Goal: Find specific page/section: Find specific page/section

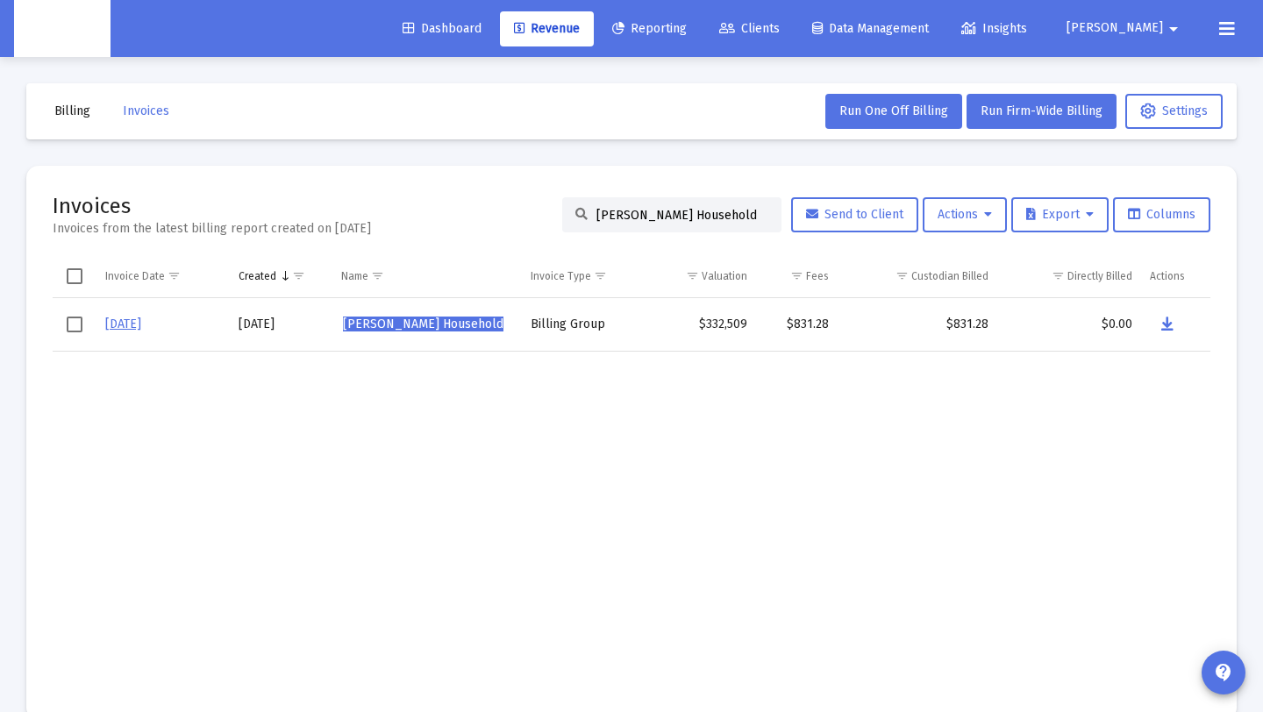
click at [747, 219] on input "[PERSON_NAME] Household" at bounding box center [683, 215] width 172 height 15
drag, startPoint x: 666, startPoint y: 218, endPoint x: 522, endPoint y: 213, distance: 144.0
click at [522, 213] on div "Invoices Invoices from the latest billing report created on [DATE] [PERSON_NAME…" at bounding box center [632, 215] width 1158 height 46
paste input "[PERSON_NAME]"
click at [1158, 317] on button "Data grid" at bounding box center [1170, 324] width 35 height 35
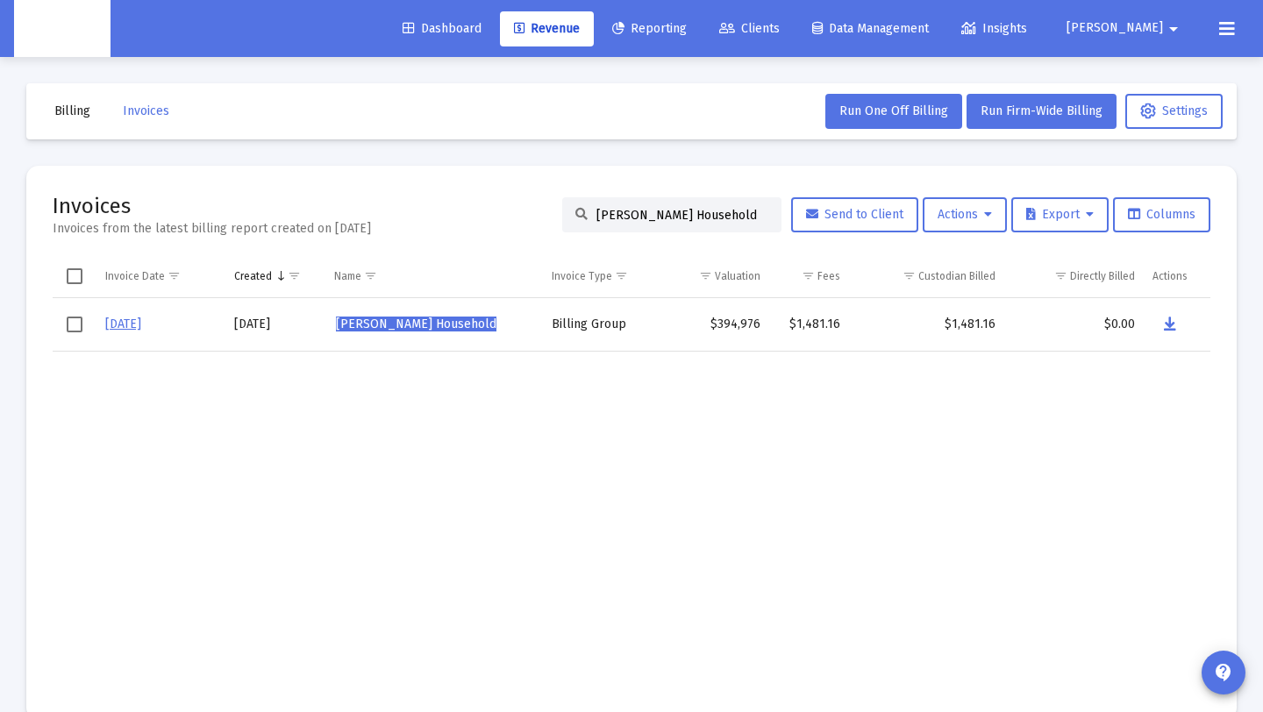
click at [754, 208] on input "[PERSON_NAME] Household" at bounding box center [683, 215] width 172 height 15
paste input "[PERSON_NAME]"
drag, startPoint x: 754, startPoint y: 213, endPoint x: 651, endPoint y: 243, distance: 106.9
click at [539, 207] on div "Invoices Invoices from the latest billing report created on [DATE] [PERSON_NAME…" at bounding box center [632, 215] width 1158 height 46
click at [1160, 323] on button "Data grid" at bounding box center [1170, 324] width 35 height 35
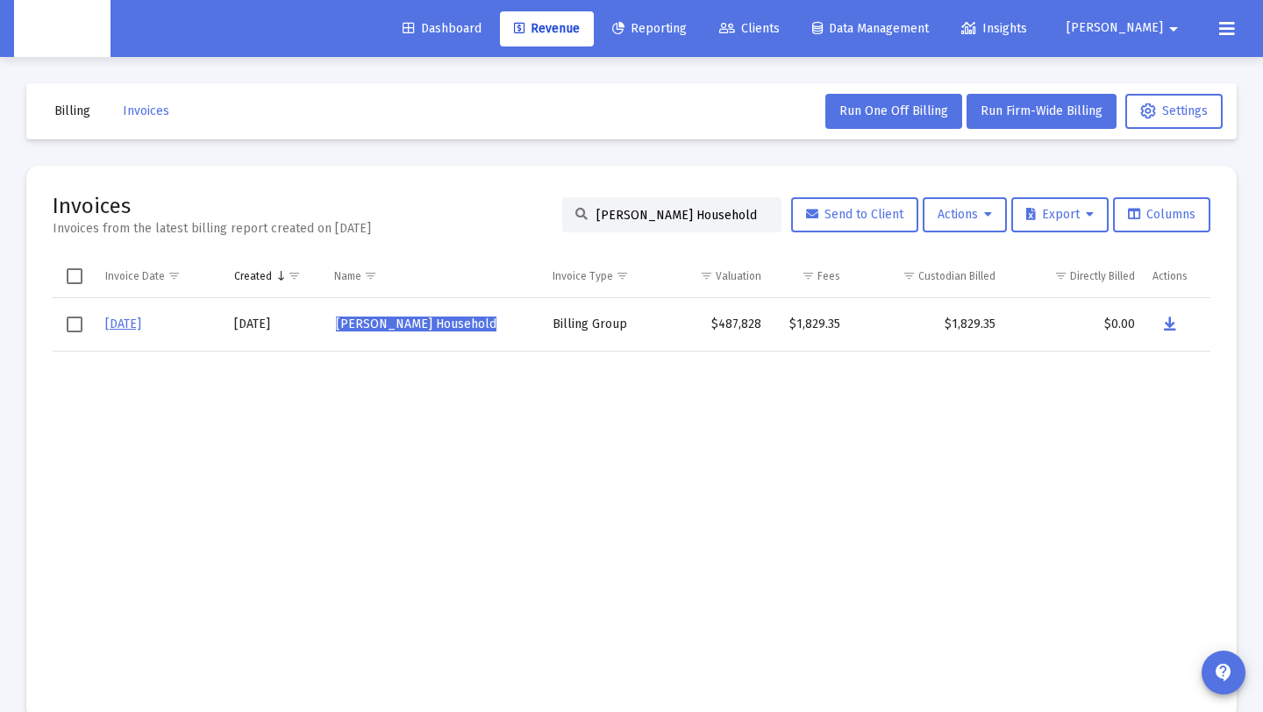
click at [713, 225] on div "[PERSON_NAME] Household" at bounding box center [671, 214] width 219 height 35
drag, startPoint x: 754, startPoint y: 216, endPoint x: 0, endPoint y: 195, distance: 754.7
click at [0, 195] on div "Billing Invoices Run One Off Billing Run Firm-Wide Billing Settings Invoices In…" at bounding box center [631, 402] width 1263 height 690
paste input "[PERSON_NAME]"
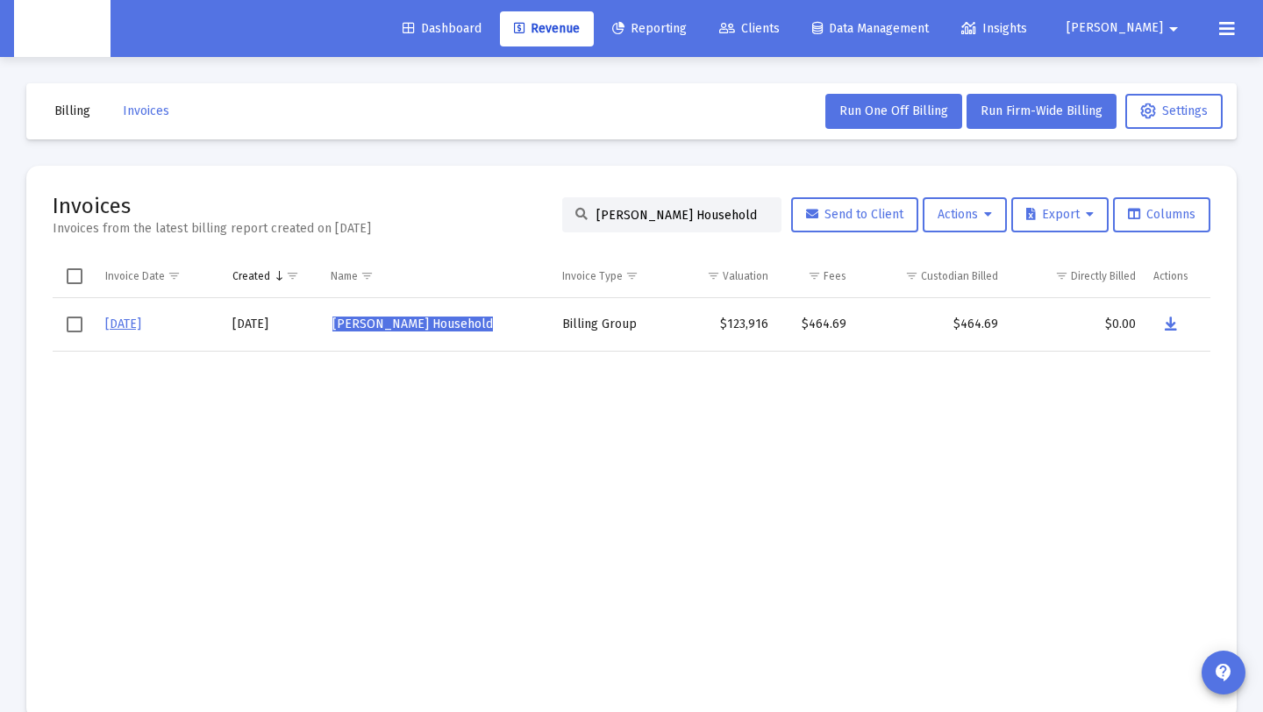
type input "[PERSON_NAME] Household"
click at [1164, 322] on button "Data grid" at bounding box center [1171, 324] width 35 height 35
drag, startPoint x: 585, startPoint y: 214, endPoint x: 877, endPoint y: 210, distance: 292.2
click at [877, 210] on div "[PERSON_NAME] Household Send to Client Actions Export Columns" at bounding box center [886, 214] width 648 height 35
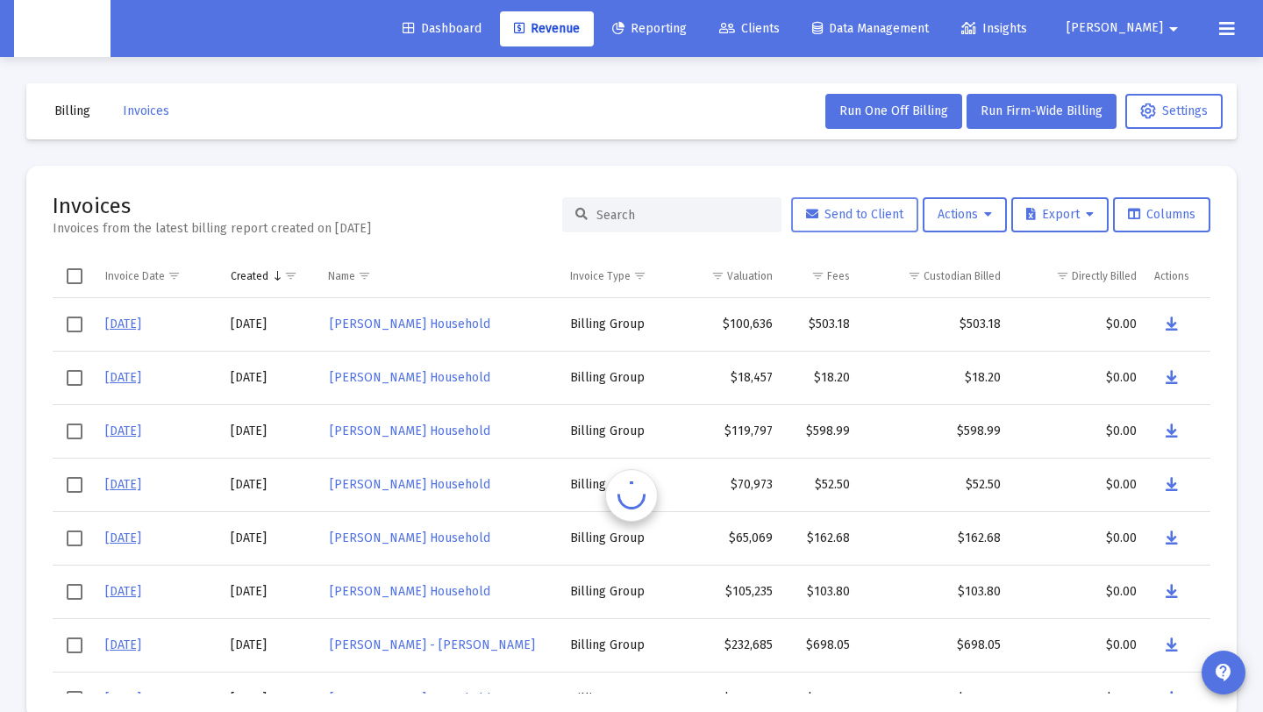
scroll to position [0, 0]
paste input "[PERSON_NAME] Household"
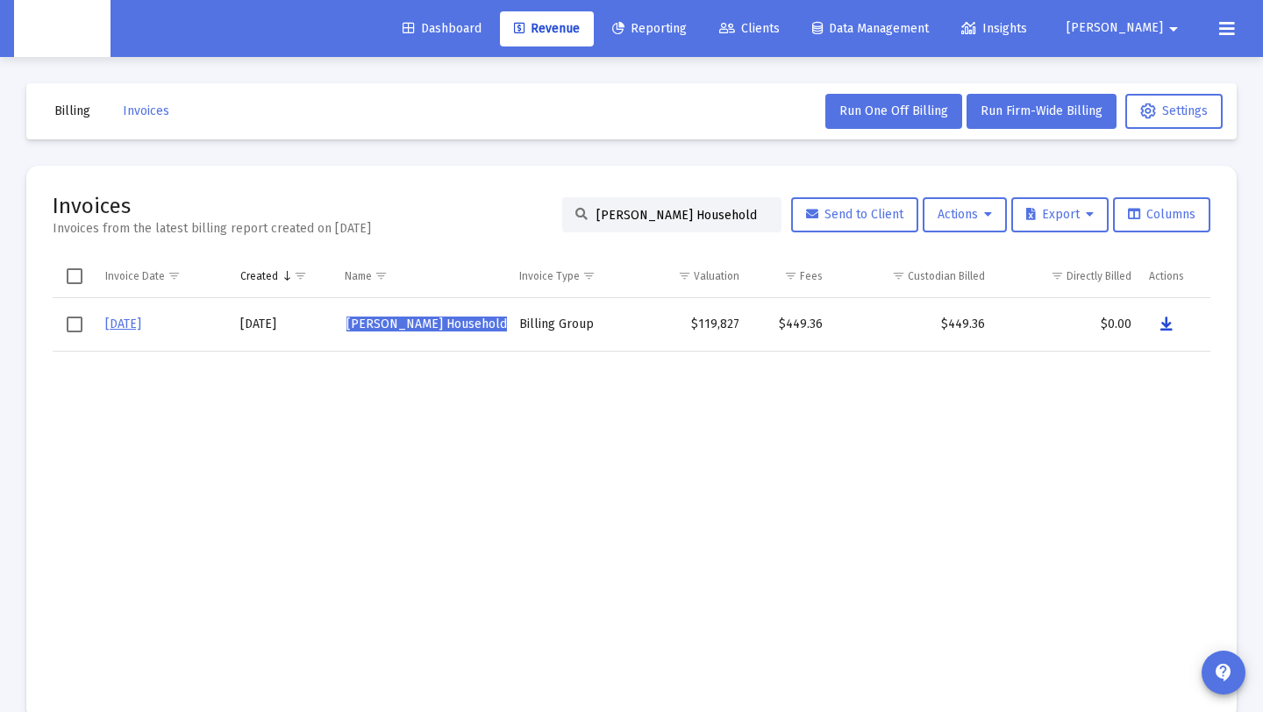
click at [1165, 321] on icon "Data grid" at bounding box center [1167, 324] width 12 height 21
drag, startPoint x: 1246, startPoint y: 76, endPoint x: 1263, endPoint y: 73, distance: 17.9
click at [1262, 73] on html "Dashboard Revenue Reporting Clients Data Management Insights [PERSON_NAME] arro…" at bounding box center [631, 356] width 1263 height 712
drag, startPoint x: 726, startPoint y: 213, endPoint x: 453, endPoint y: 193, distance: 273.6
click at [453, 193] on div "Invoices Invoices from the latest billing report created on [DATE] [PERSON_NAME…" at bounding box center [632, 215] width 1158 height 46
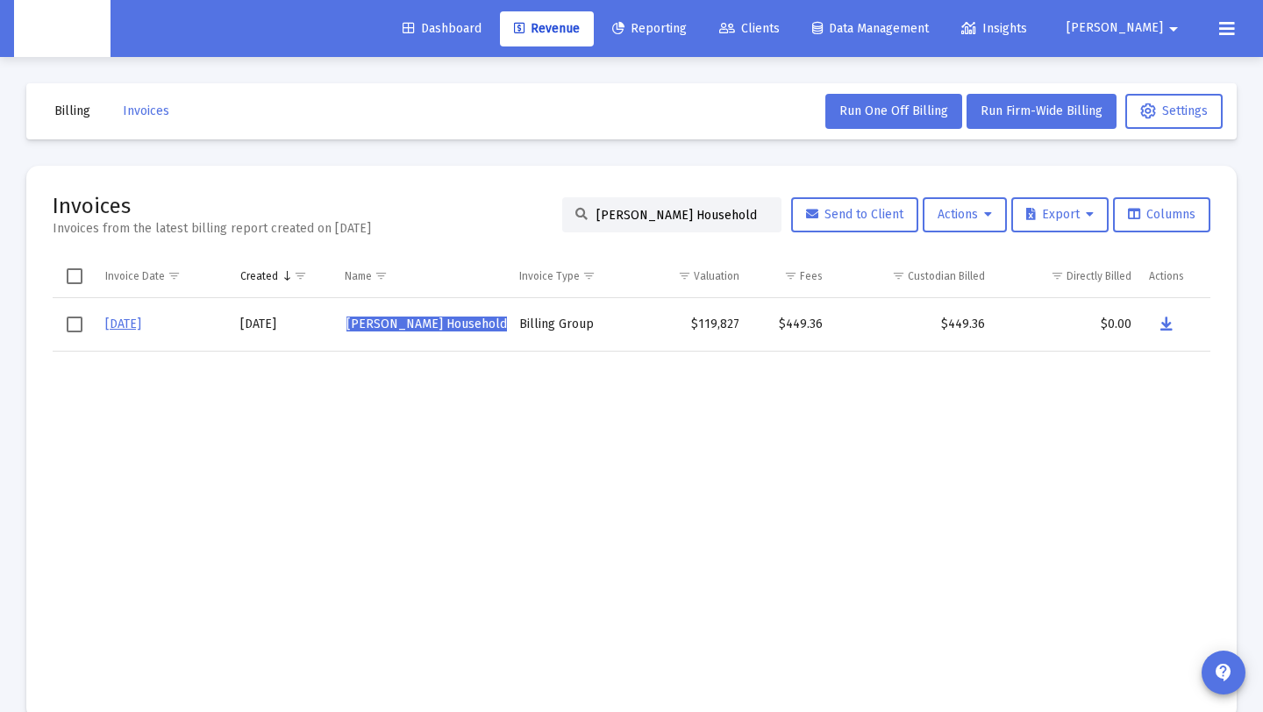
paste input "[PERSON_NAME]"
click at [1164, 322] on icon "Data grid" at bounding box center [1170, 324] width 12 height 21
click at [755, 215] on input "[PERSON_NAME] Household" at bounding box center [683, 215] width 172 height 15
drag, startPoint x: 755, startPoint y: 215, endPoint x: 586, endPoint y: 217, distance: 169.3
click at [597, 217] on input "[PERSON_NAME] Household" at bounding box center [683, 215] width 172 height 15
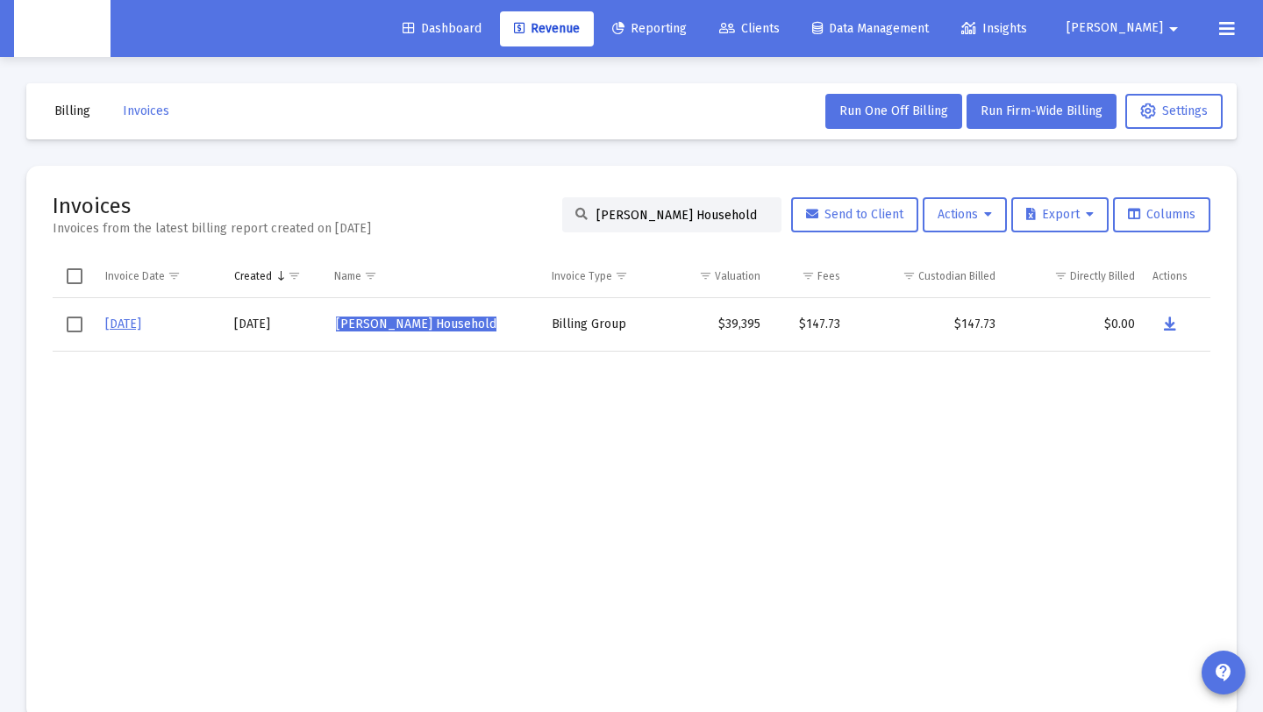
paste input "[PERSON_NAME]"
click at [1164, 320] on icon "Data grid" at bounding box center [1168, 324] width 12 height 21
drag, startPoint x: 740, startPoint y: 219, endPoint x: 372, endPoint y: 195, distance: 368.4
click at [372, 195] on div "Invoices Invoices from the latest billing report created on [DATE] [PERSON_NAME…" at bounding box center [632, 215] width 1158 height 46
paste input "[PERSON_NAME]"
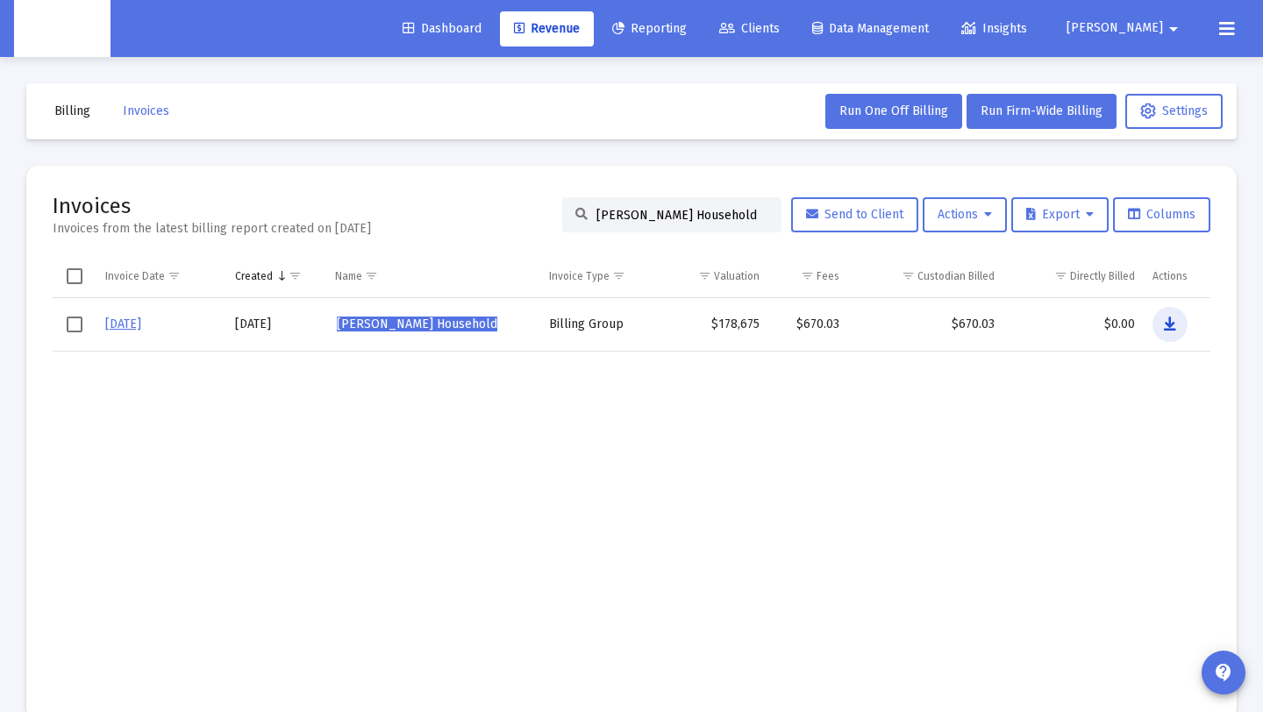
click at [1160, 322] on button "Data grid" at bounding box center [1170, 324] width 35 height 35
drag, startPoint x: 745, startPoint y: 216, endPoint x: 94, endPoint y: 188, distance: 651.5
click at [94, 188] on mat-card "Invoices Invoices from the latest billing report created on [DATE] [PERSON_NAME…" at bounding box center [631, 443] width 1211 height 554
paste input "[PERSON_NAME]"
click at [1171, 328] on icon "Data grid" at bounding box center [1168, 324] width 12 height 21
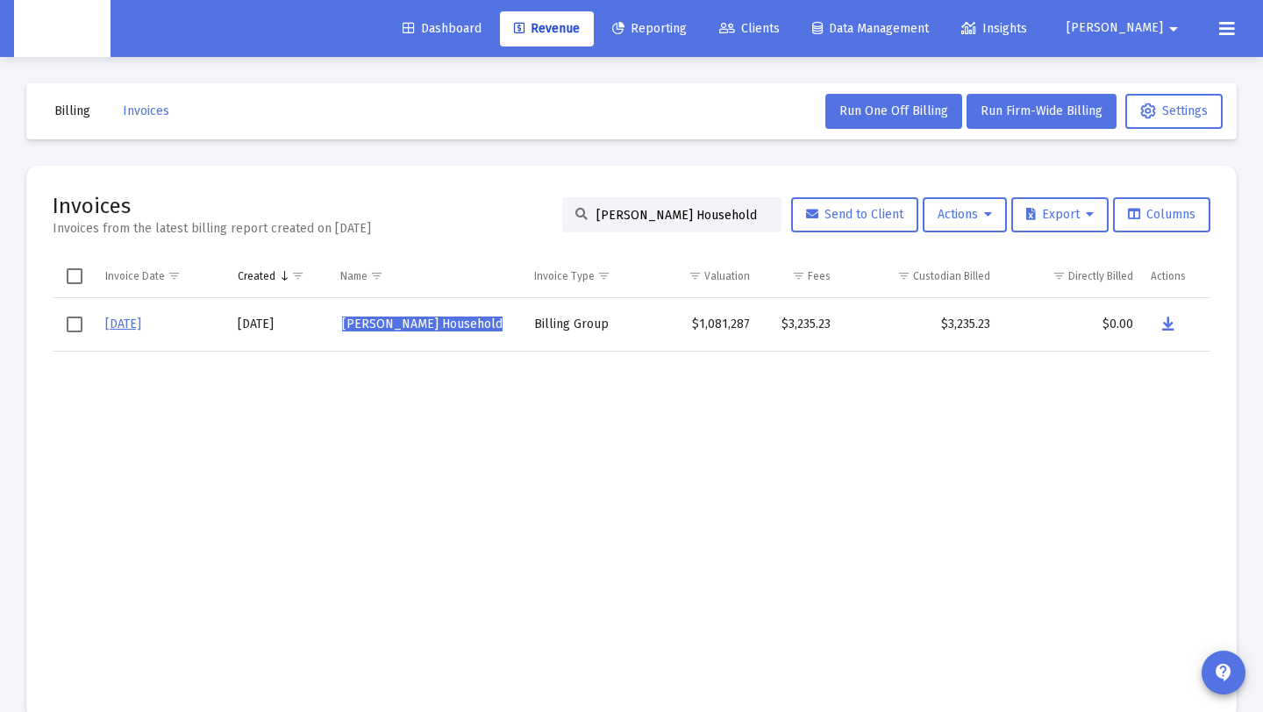
drag, startPoint x: 731, startPoint y: 216, endPoint x: 321, endPoint y: 211, distance: 409.7
click at [321, 211] on div "Invoices Invoices from the latest billing report created on [DATE] [PERSON_NAME…" at bounding box center [632, 215] width 1158 height 46
paste input "[PERSON_NAME]"
click at [1173, 331] on icon "Data grid" at bounding box center [1170, 324] width 12 height 21
drag, startPoint x: 752, startPoint y: 213, endPoint x: 216, endPoint y: 211, distance: 536.0
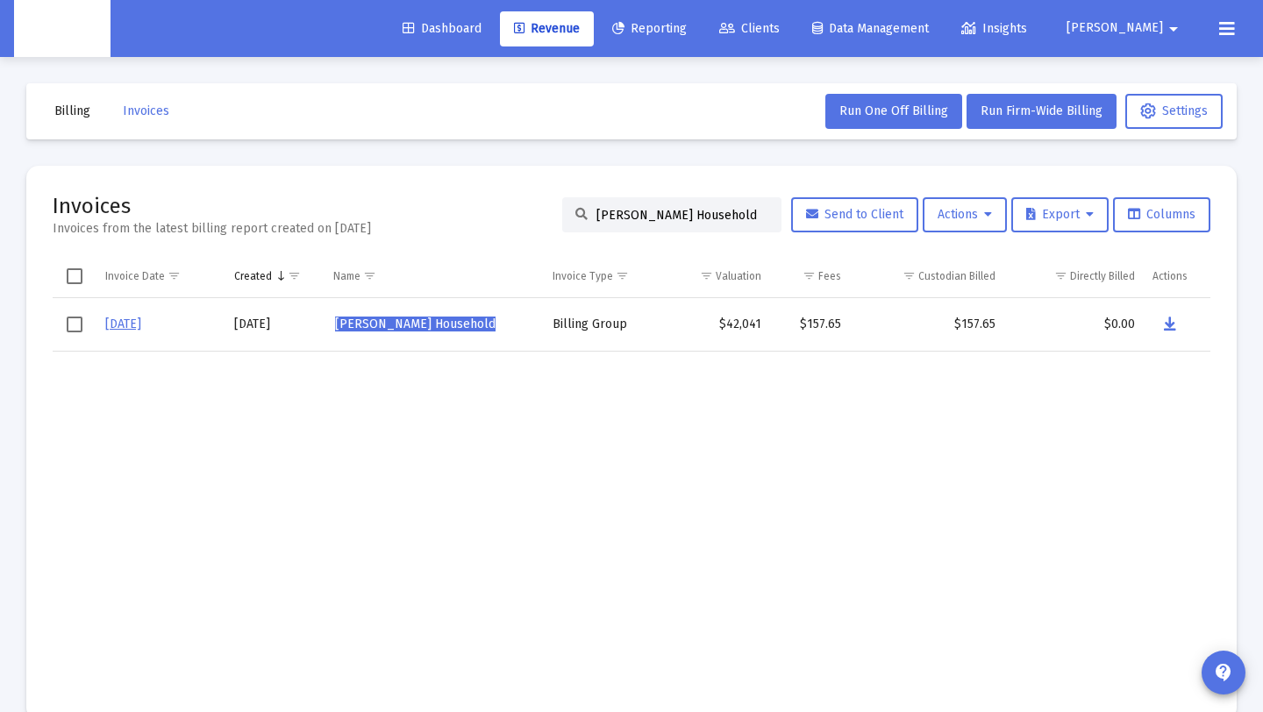
click at [216, 211] on div "Invoices Invoices from the latest billing report created on [DATE] [PERSON_NAME…" at bounding box center [632, 215] width 1158 height 46
paste input "[PERSON_NAME]"
click at [1160, 327] on button "Data grid" at bounding box center [1169, 324] width 35 height 35
click at [756, 212] on div "[PERSON_NAME] Household" at bounding box center [671, 214] width 219 height 35
drag, startPoint x: 750, startPoint y: 213, endPoint x: 388, endPoint y: 216, distance: 362.3
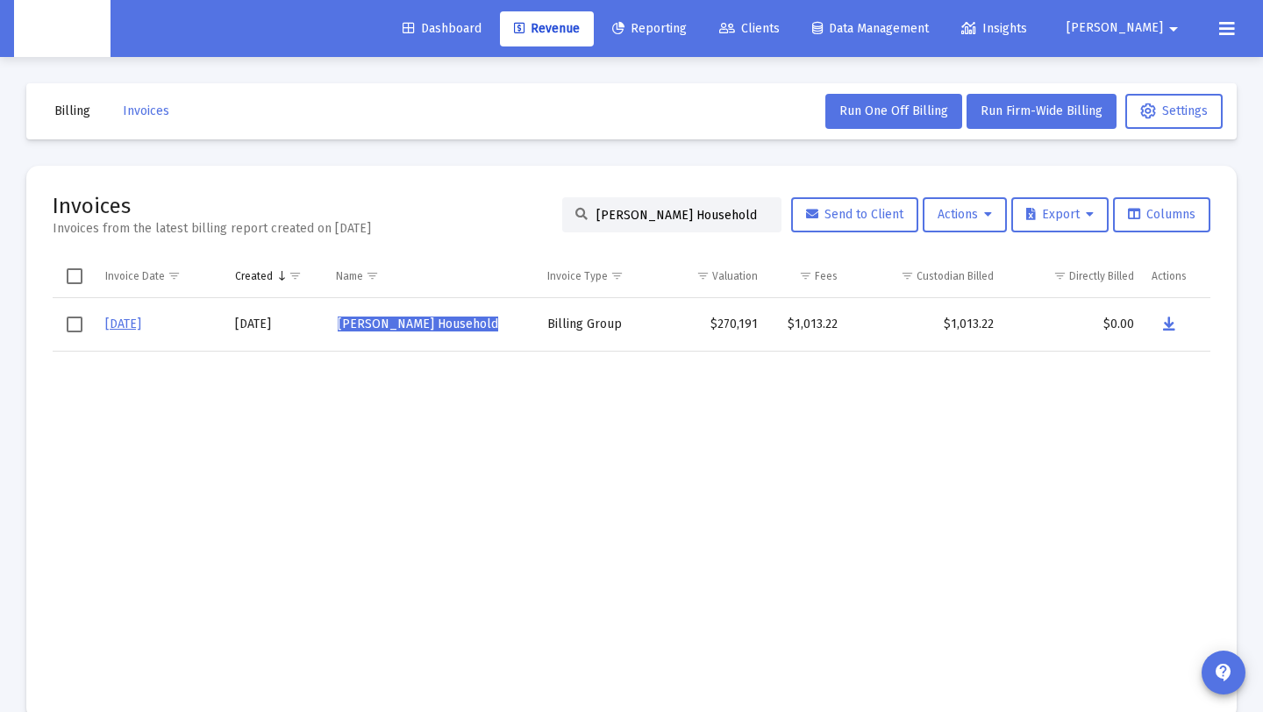
click at [376, 213] on div "Invoices Invoices from the latest billing report created on [DATE] [PERSON_NAME…" at bounding box center [632, 215] width 1158 height 46
paste input "[PERSON_NAME]"
click at [1155, 319] on button "Data grid" at bounding box center [1168, 324] width 35 height 35
drag, startPoint x: 740, startPoint y: 218, endPoint x: 431, endPoint y: 178, distance: 311.4
click at [431, 178] on mat-card "Invoices Invoices from the latest billing report created on [DATE] [PERSON_NAME…" at bounding box center [631, 443] width 1211 height 554
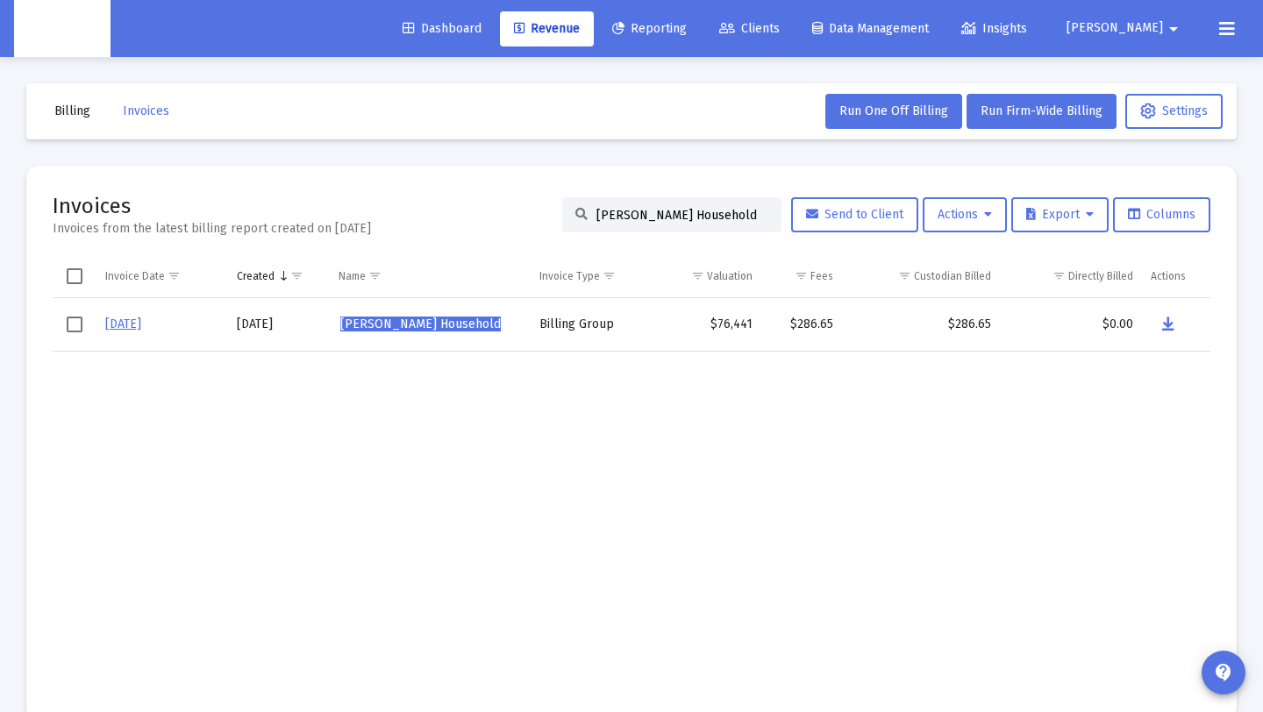
paste input "[PERSON_NAME]"
click at [1166, 322] on icon "Data grid" at bounding box center [1168, 324] width 12 height 21
drag, startPoint x: 742, startPoint y: 217, endPoint x: 442, endPoint y: 193, distance: 301.0
click at [442, 193] on div "Invoices Invoices from the latest billing report created on [DATE] [PERSON_NAME…" at bounding box center [632, 215] width 1158 height 46
paste input "[PERSON_NAME]"
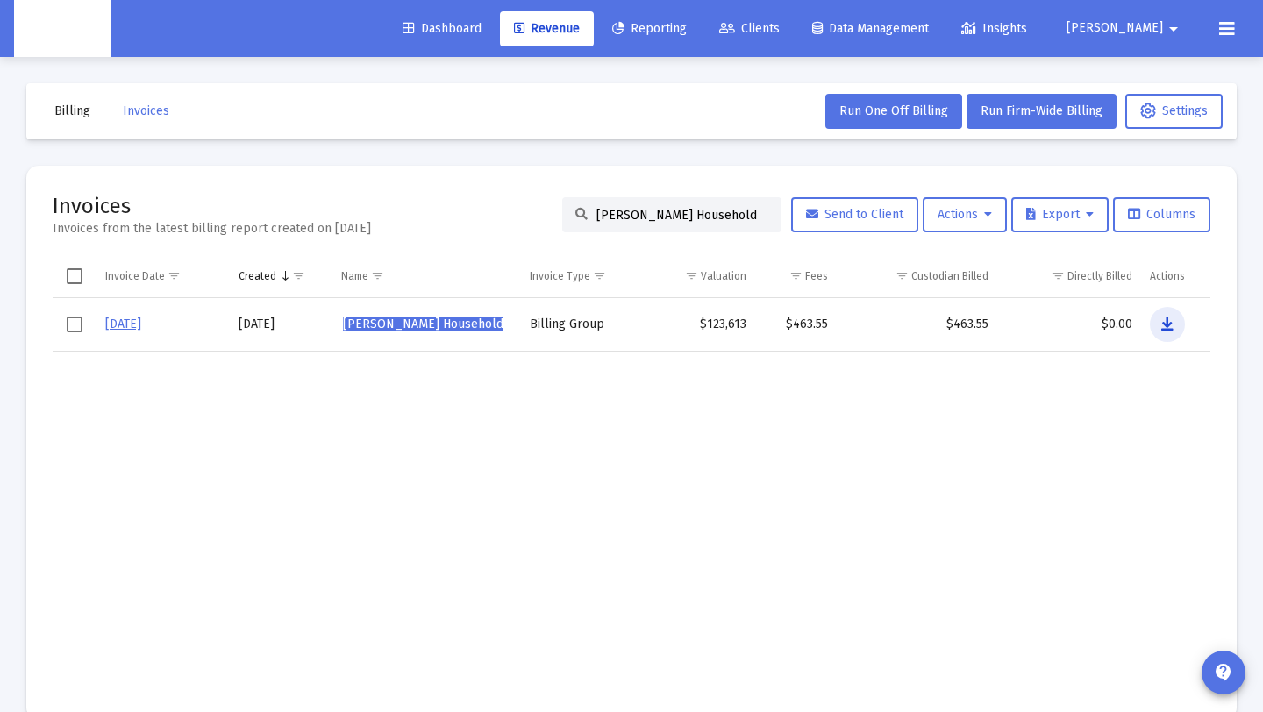
click at [1159, 318] on button "Data grid" at bounding box center [1167, 324] width 35 height 35
drag, startPoint x: 738, startPoint y: 213, endPoint x: 459, endPoint y: 206, distance: 279.1
click at [459, 206] on div "Invoices Invoices from the latest billing report created on [DATE] [PERSON_NAME…" at bounding box center [632, 215] width 1158 height 46
paste input "[PERSON_NAME] [PERSON_NAME]"
click at [1170, 318] on icon "Data grid" at bounding box center [1169, 324] width 12 height 21
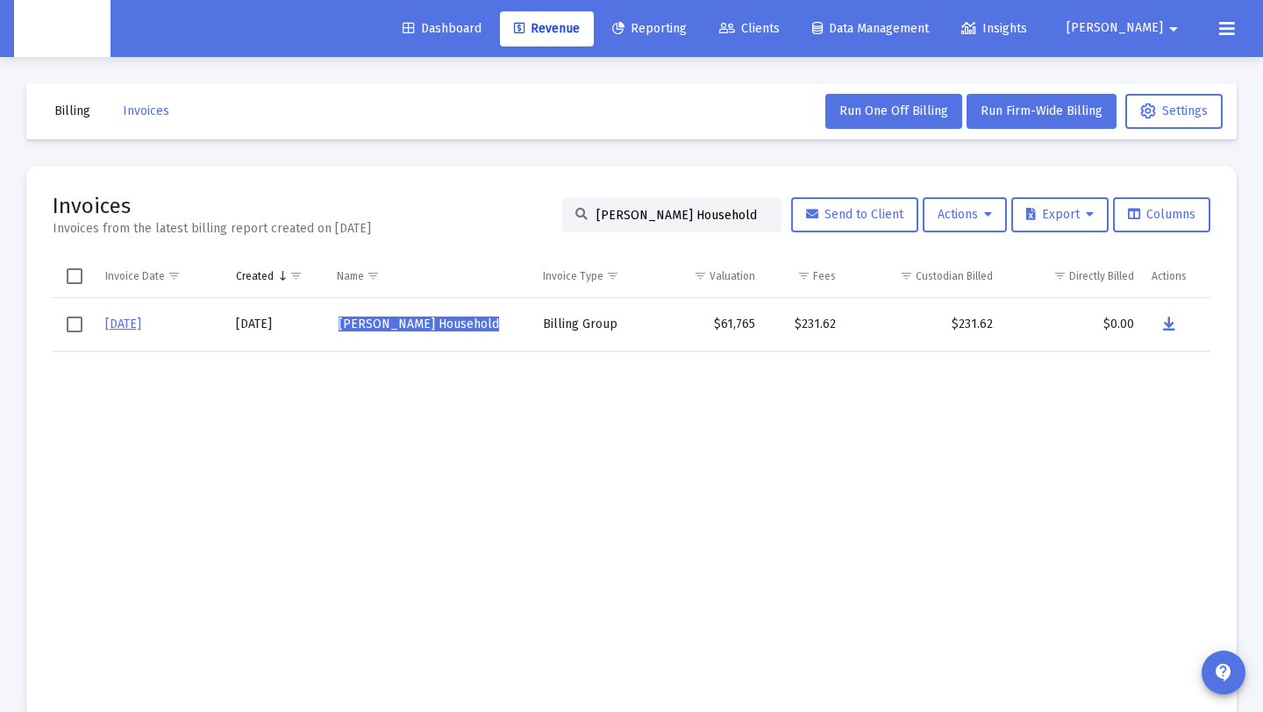
drag, startPoint x: 748, startPoint y: 215, endPoint x: 404, endPoint y: 200, distance: 345.1
click at [384, 189] on mat-card "Invoices Invoices from the latest billing report created on [DATE] [PERSON_NAME…" at bounding box center [631, 443] width 1211 height 554
paste input "[PERSON_NAME]"
click at [1171, 329] on icon "Data grid" at bounding box center [1168, 324] width 12 height 21
click at [715, 227] on div "[PERSON_NAME] Household" at bounding box center [671, 214] width 219 height 35
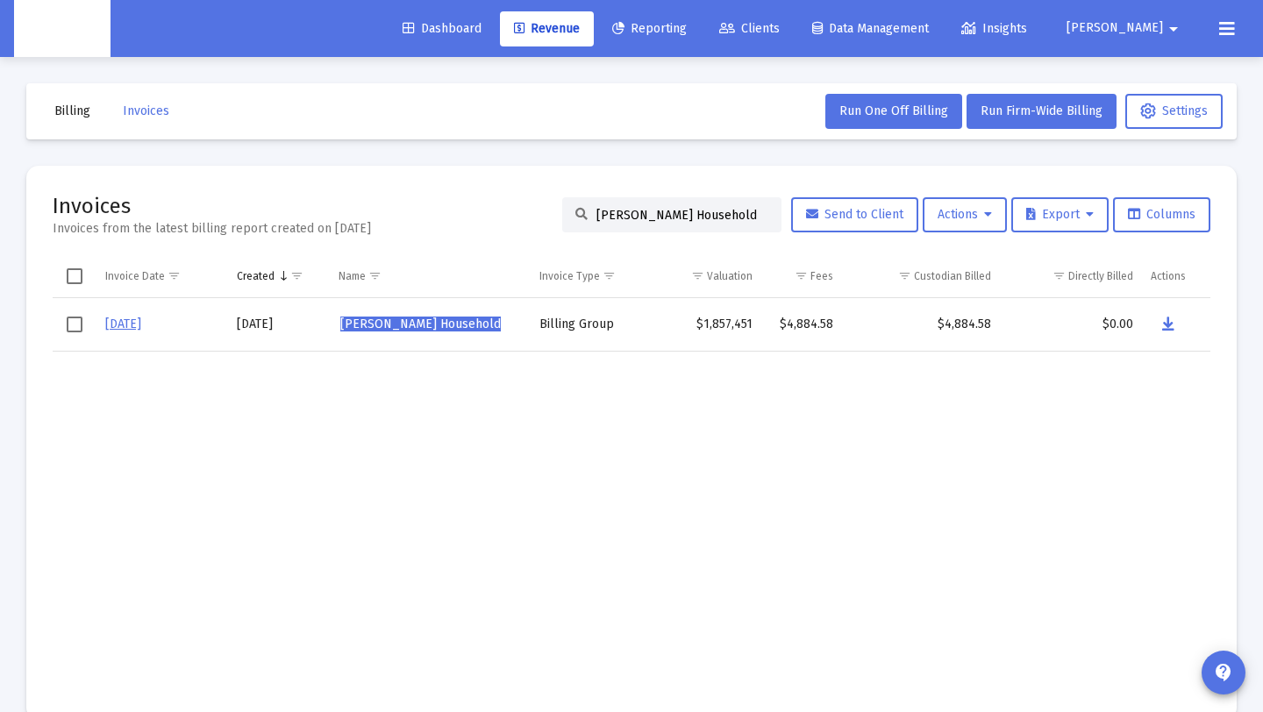
drag, startPoint x: 732, startPoint y: 217, endPoint x: 205, endPoint y: 178, distance: 527.8
click at [206, 178] on mat-card "Invoices Invoices from the latest billing report created on [DATE] [PERSON_NAME…" at bounding box center [631, 443] width 1211 height 554
paste input "yle [PERSON_NAME]"
click at [1169, 321] on icon "Data grid" at bounding box center [1168, 324] width 12 height 21
drag, startPoint x: 703, startPoint y: 214, endPoint x: 461, endPoint y: 197, distance: 242.7
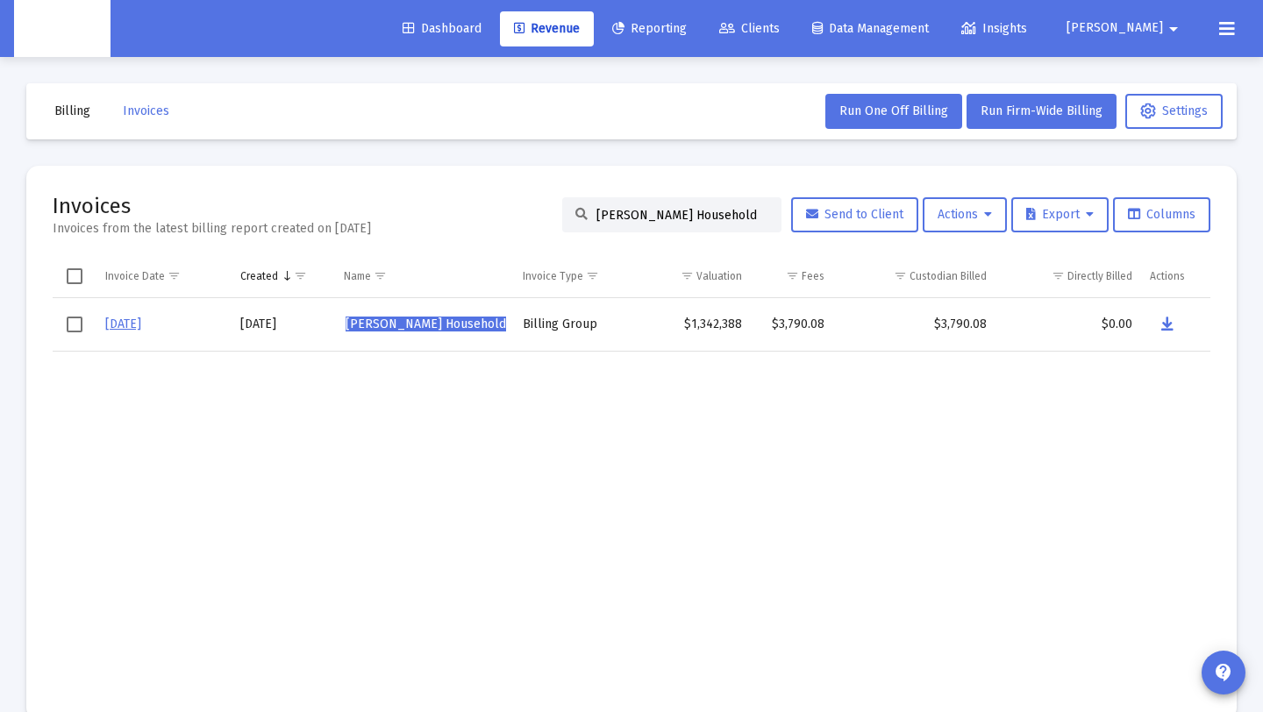
click at [461, 197] on div "Invoices Invoices from the latest billing report created on [DATE] [PERSON_NAME…" at bounding box center [632, 215] width 1158 height 46
paste input "[PERSON_NAME]"
click at [1169, 320] on icon "Data grid" at bounding box center [1168, 324] width 12 height 21
drag, startPoint x: 737, startPoint y: 218, endPoint x: 292, endPoint y: 204, distance: 445.0
click at [292, 204] on div "Invoices Invoices from the latest billing report created on [DATE] [PERSON_NAME…" at bounding box center [632, 215] width 1158 height 46
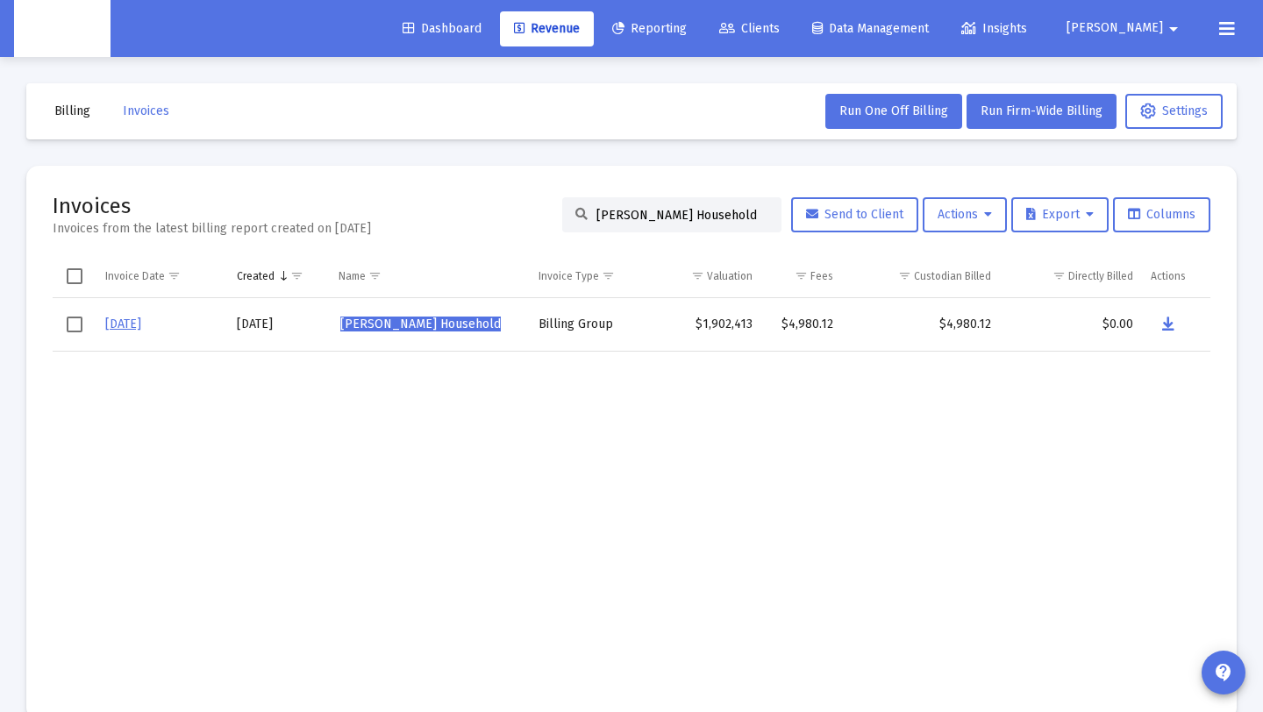
paste input "y Gleaso"
click at [1166, 324] on icon "Data grid" at bounding box center [1168, 324] width 12 height 21
drag, startPoint x: 730, startPoint y: 213, endPoint x: 275, endPoint y: 224, distance: 455.4
click at [275, 224] on div "Invoices Invoices from the latest billing report created on [DATE] [PERSON_NAME…" at bounding box center [632, 215] width 1158 height 46
paste input "Pha"
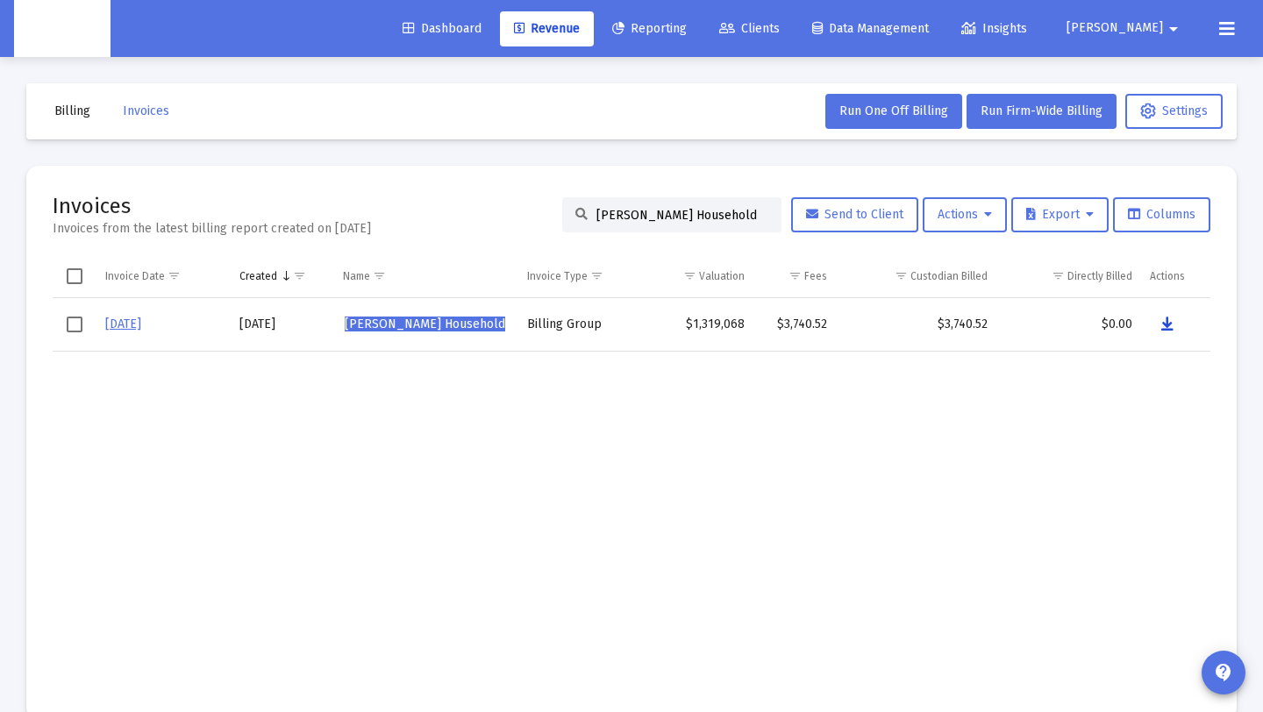
click at [1169, 324] on icon "Data grid" at bounding box center [1168, 324] width 12 height 21
drag, startPoint x: 719, startPoint y: 218, endPoint x: 203, endPoint y: 215, distance: 516.7
click at [203, 215] on div "Invoices Invoices from the latest billing report created on [DATE] [PERSON_NAME…" at bounding box center [632, 215] width 1158 height 46
paste input "ishkin Santa"
drag, startPoint x: 1161, startPoint y: 316, endPoint x: 1141, endPoint y: 314, distance: 19.4
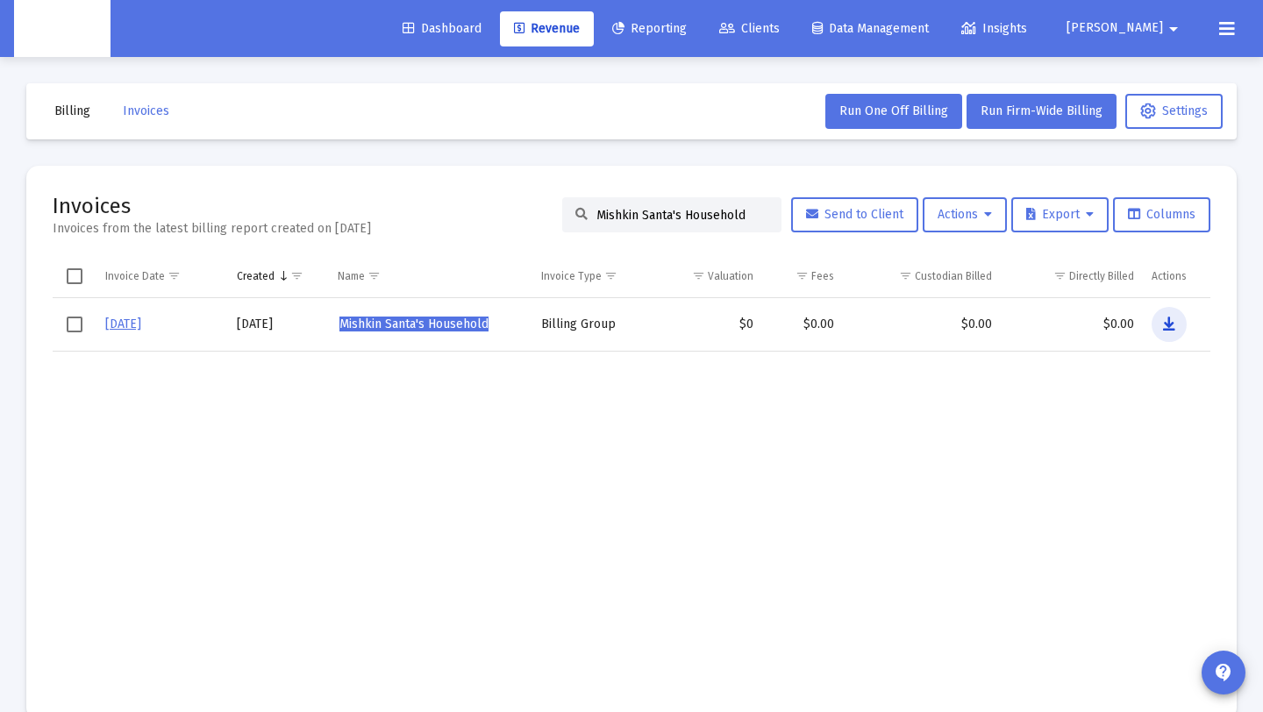
click at [1160, 317] on button "Data grid" at bounding box center [1169, 324] width 35 height 35
click at [756, 211] on div "Mishkin Santa's Household" at bounding box center [671, 214] width 219 height 35
drag, startPoint x: 753, startPoint y: 211, endPoint x: 469, endPoint y: 197, distance: 283.8
click at [469, 197] on div "Invoices Invoices from the latest billing report created on [DATE] Mishkin Sant…" at bounding box center [632, 215] width 1158 height 46
paste input "[PERSON_NAME]"
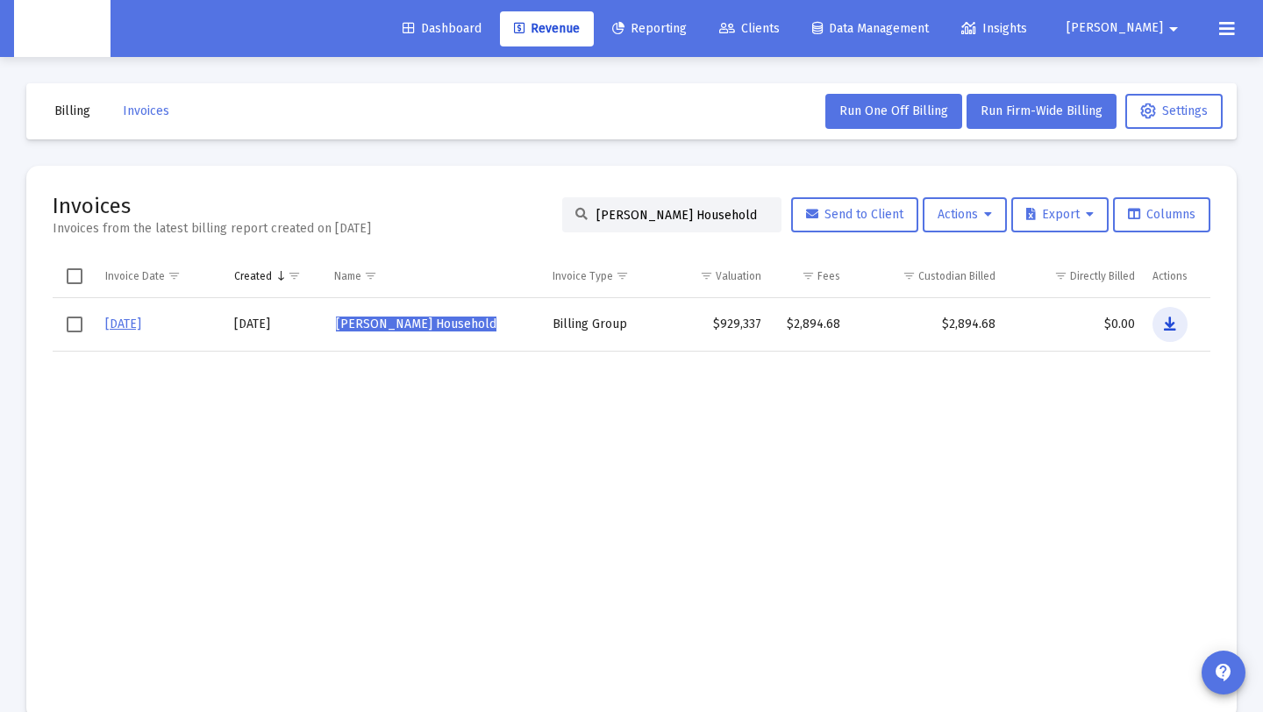
click at [1174, 328] on icon "Data grid" at bounding box center [1170, 324] width 12 height 21
click at [761, 212] on div "[PERSON_NAME] Household" at bounding box center [671, 214] width 219 height 35
click at [756, 213] on div "[PERSON_NAME] Household" at bounding box center [671, 214] width 219 height 35
drag, startPoint x: 750, startPoint y: 214, endPoint x: 453, endPoint y: 213, distance: 297.4
click at [451, 211] on div "Invoices Invoices from the latest billing report created on [DATE] [PERSON_NAME…" at bounding box center [632, 215] width 1158 height 46
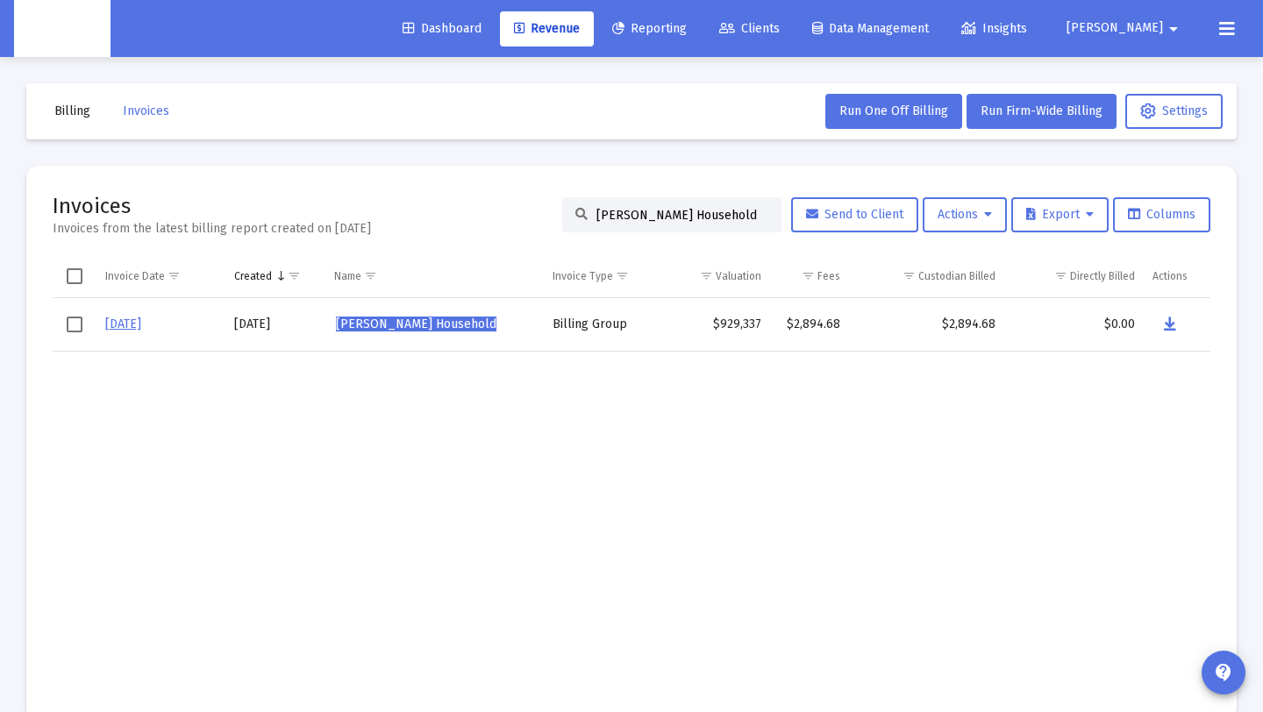
paste input "[PERSON_NAME]"
click at [1163, 323] on icon "Data grid" at bounding box center [1169, 324] width 12 height 21
paste input "oger [PERSON_NAME]"
drag, startPoint x: 742, startPoint y: 211, endPoint x: 754, endPoint y: 274, distance: 64.3
click at [372, 215] on div "Invoices Invoices from the latest billing report created on [DATE] [PERSON_NAME…" at bounding box center [632, 215] width 1158 height 46
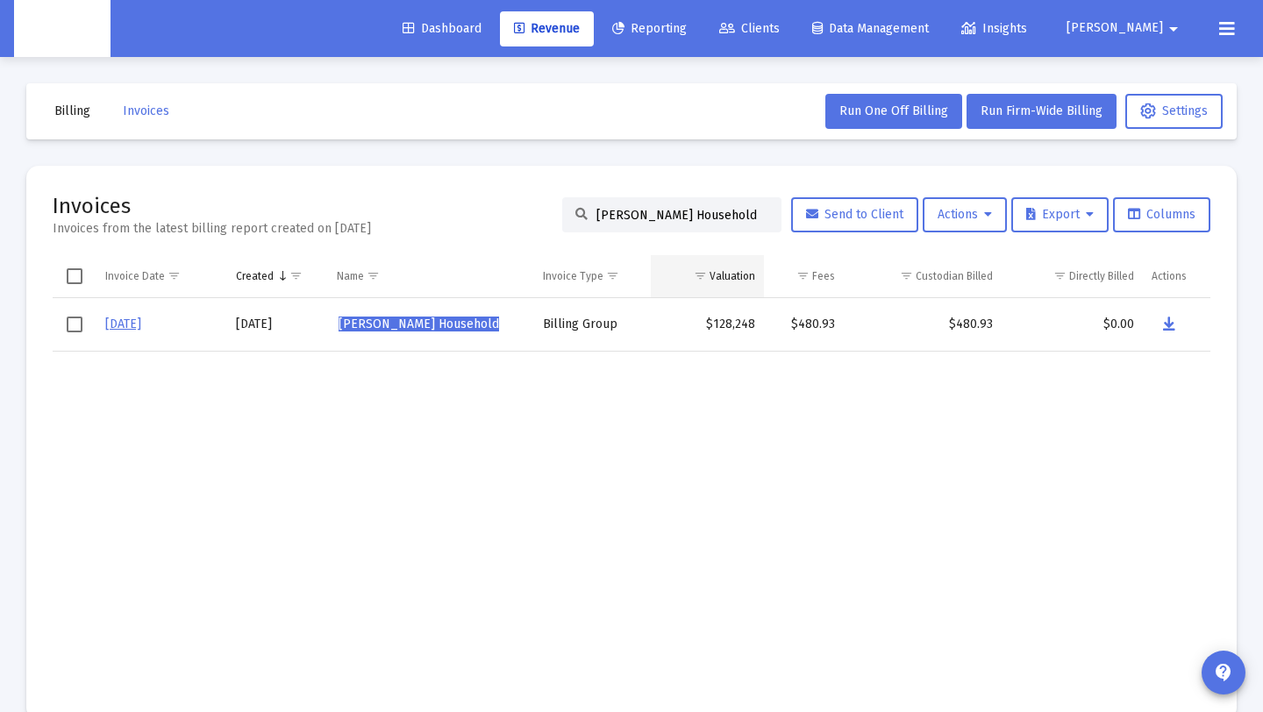
scroll to position [0, 10]
click at [1168, 318] on icon "Data grid" at bounding box center [1171, 324] width 12 height 21
click at [599, 418] on td "Data grid" at bounding box center [611, 521] width 114 height 342
click at [711, 211] on input "[PERSON_NAME] Household" at bounding box center [683, 214] width 172 height 15
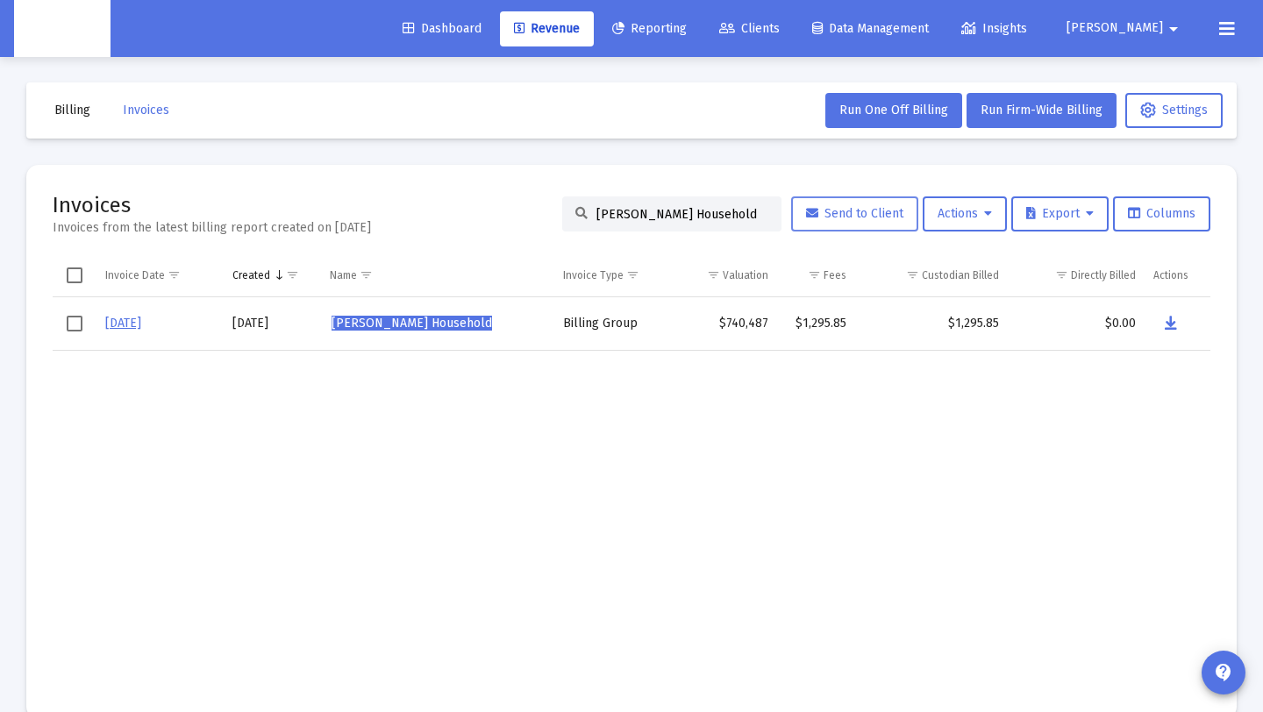
scroll to position [0, 10]
drag, startPoint x: 587, startPoint y: 218, endPoint x: 833, endPoint y: 209, distance: 246.7
click at [833, 209] on div "[PERSON_NAME] Household Send to Client Actions Export Columns" at bounding box center [886, 214] width 648 height 35
paste input "[PERSON_NAME]"
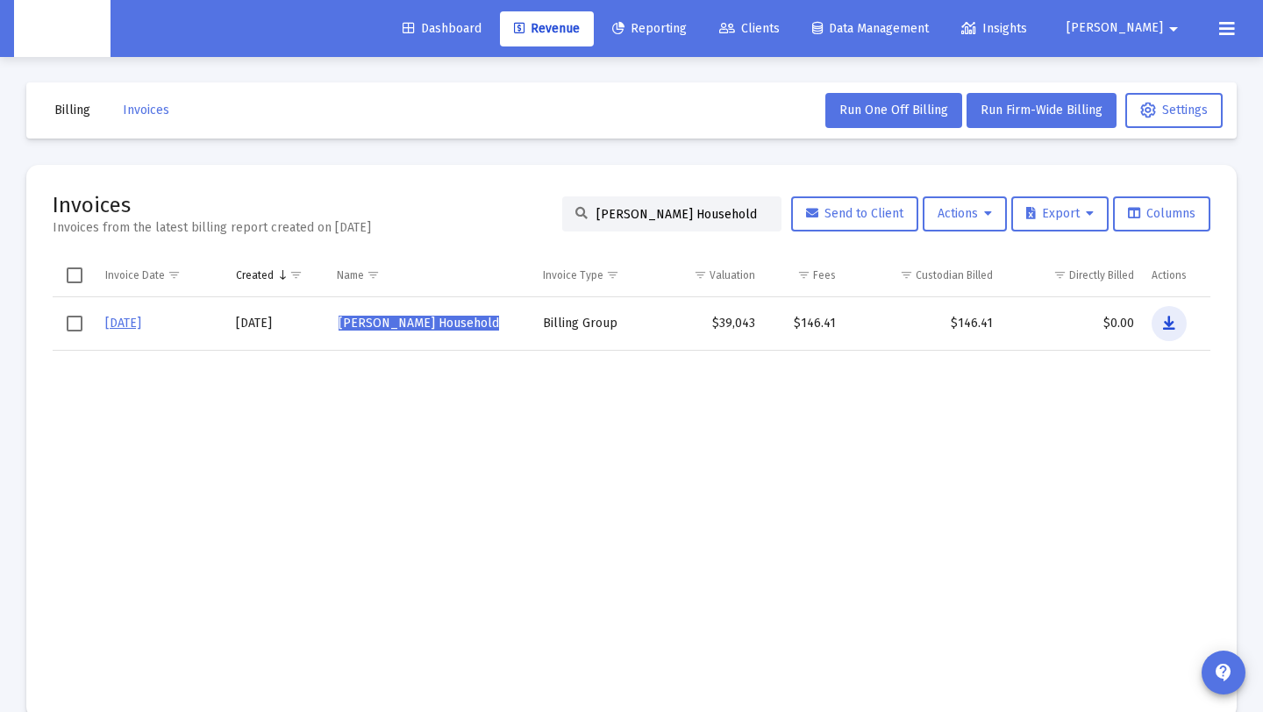
click at [1172, 319] on icon "Data grid" at bounding box center [1169, 323] width 12 height 21
click at [740, 217] on input "[PERSON_NAME] Household" at bounding box center [683, 214] width 172 height 15
drag, startPoint x: 740, startPoint y: 213, endPoint x: 411, endPoint y: 214, distance: 328.1
click at [411, 214] on div "Invoices Invoices from the latest billing report created on [DATE] [PERSON_NAME…" at bounding box center [632, 214] width 1158 height 46
paste input "[PERSON_NAME]"
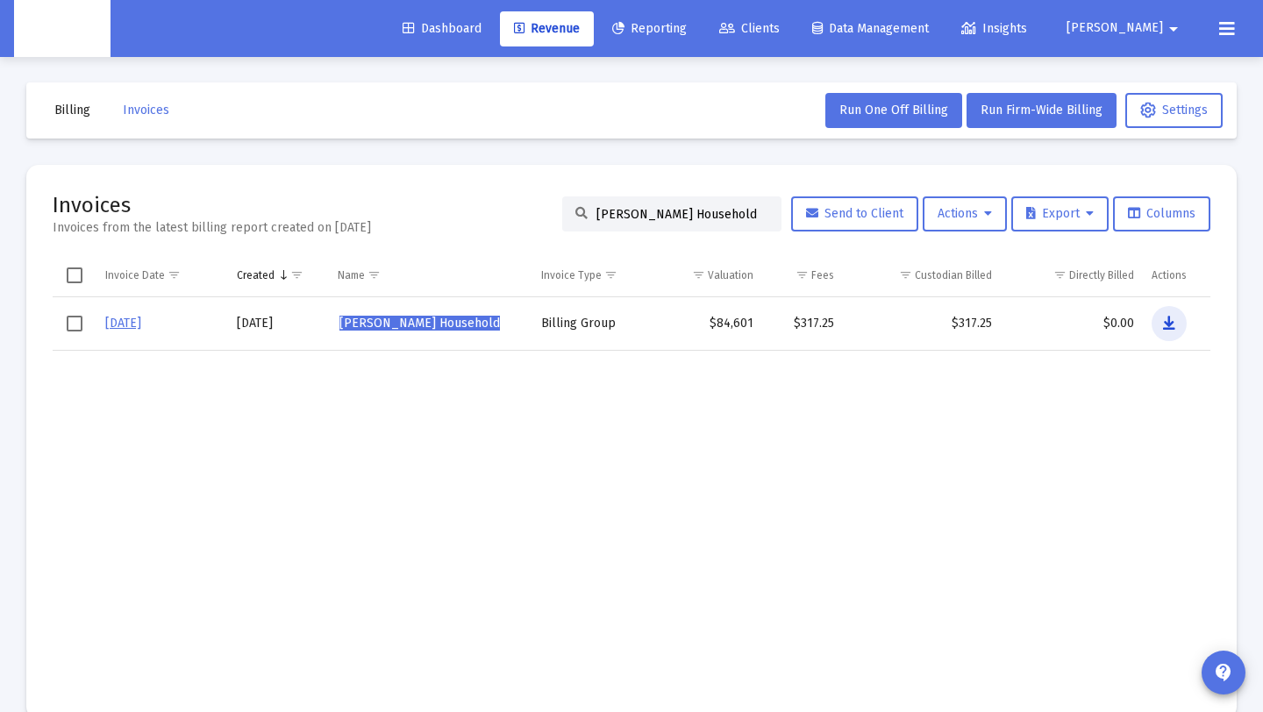
click at [1164, 320] on icon "Data grid" at bounding box center [1169, 323] width 12 height 21
drag, startPoint x: 744, startPoint y: 215, endPoint x: 189, endPoint y: 192, distance: 555.8
click at [189, 192] on div "Invoices Invoices from the latest billing report created on [DATE] [PERSON_NAME…" at bounding box center [632, 213] width 1158 height 46
paste input "ean [PERSON_NAME]"
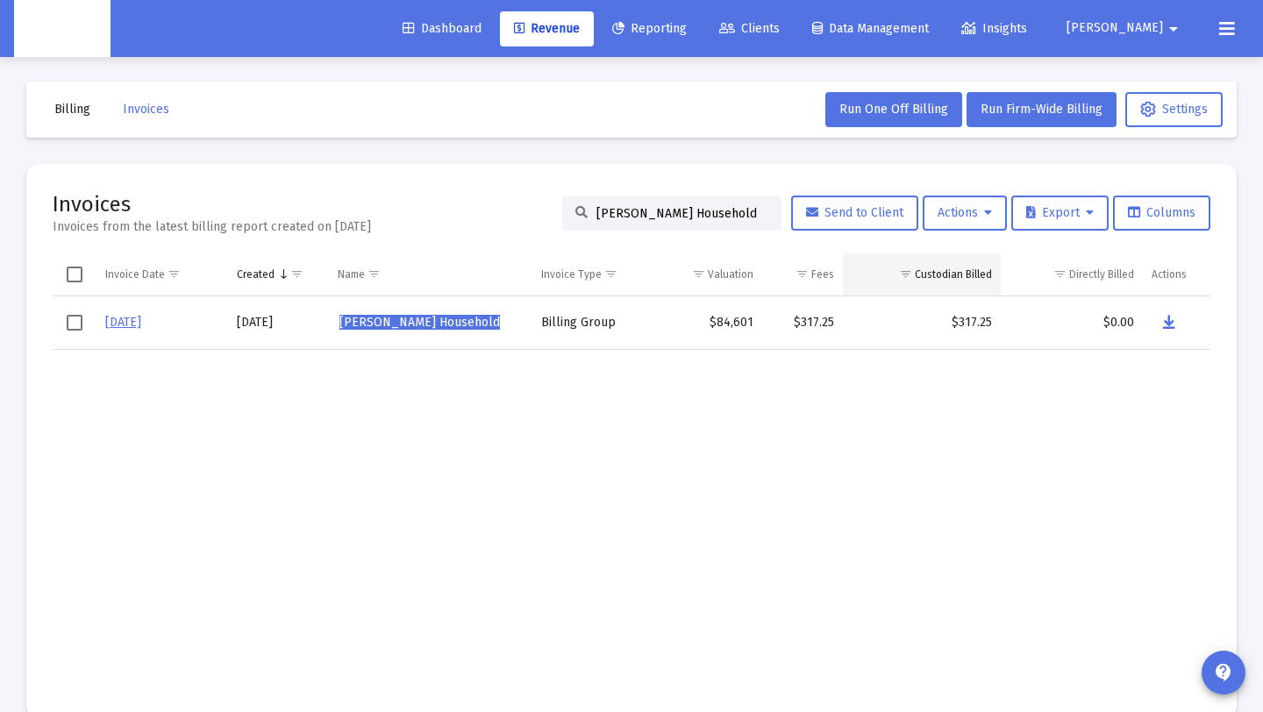
scroll to position [3, 0]
click at [1158, 330] on button "Data grid" at bounding box center [1168, 321] width 35 height 35
drag, startPoint x: 733, startPoint y: 215, endPoint x: 347, endPoint y: 244, distance: 386.2
click at [321, 211] on div "Invoices Invoices from the latest billing report created on [DATE] [PERSON_NAME…" at bounding box center [632, 212] width 1158 height 46
paste input "[PERSON_NAME]"
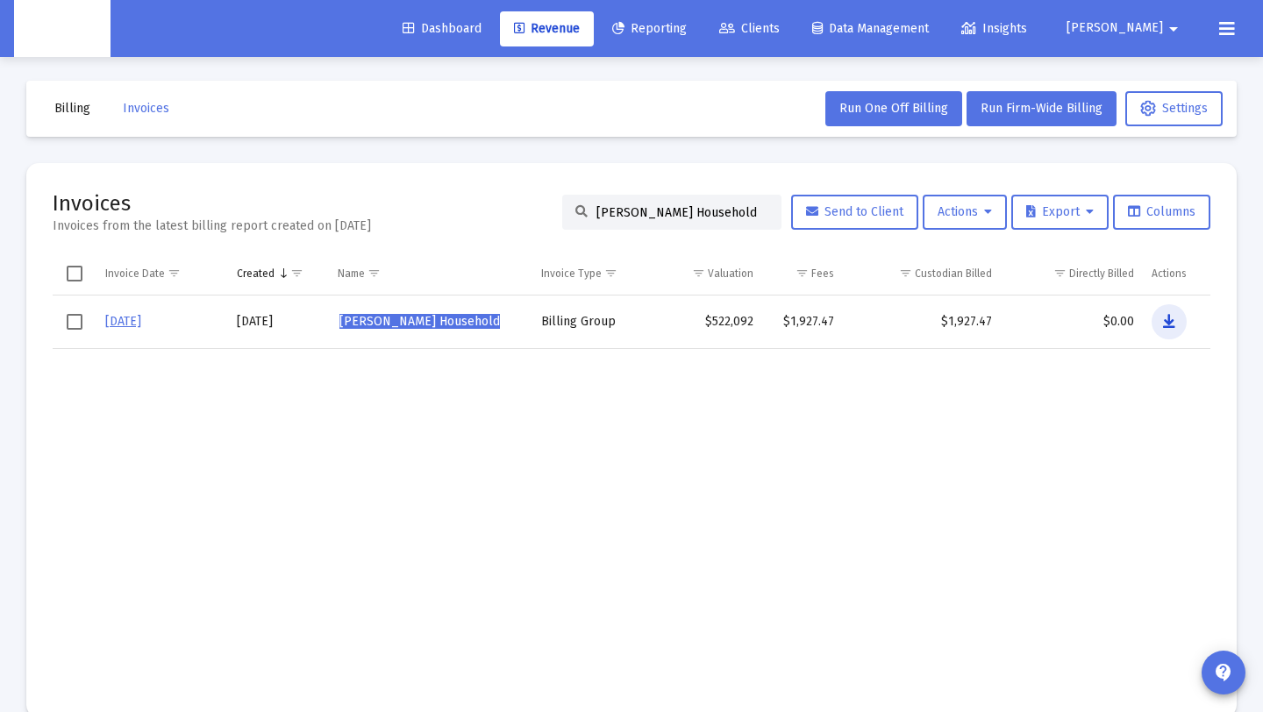
click at [1170, 317] on icon "Data grid" at bounding box center [1169, 321] width 12 height 21
drag, startPoint x: 747, startPoint y: 212, endPoint x: 49, endPoint y: 179, distance: 698.2
click at [49, 179] on mat-card "Invoices Invoices from the latest billing report created on [DATE] [PERSON_NAME…" at bounding box center [631, 440] width 1211 height 554
paste input "[PERSON_NAME]"
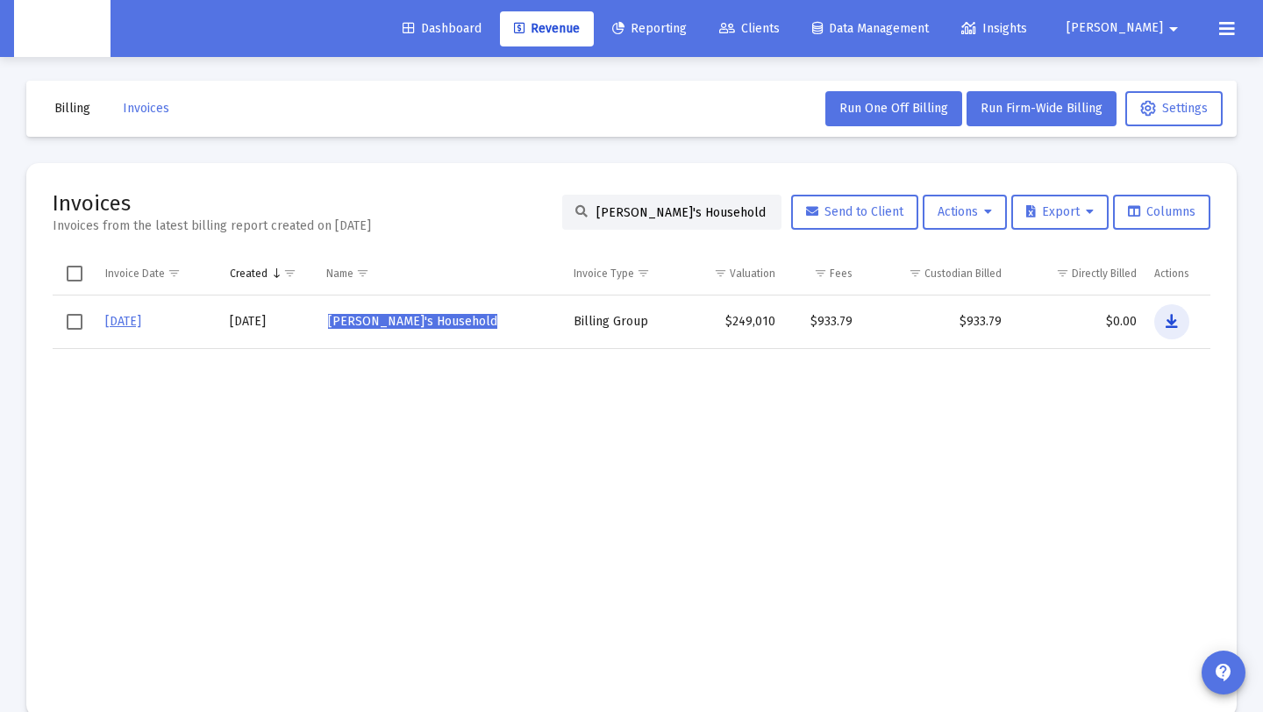
click at [1171, 322] on icon "Data grid" at bounding box center [1172, 321] width 12 height 21
click at [597, 213] on input "[PERSON_NAME]'s Household" at bounding box center [683, 212] width 172 height 15
drag, startPoint x: 586, startPoint y: 212, endPoint x: 861, endPoint y: 217, distance: 275.5
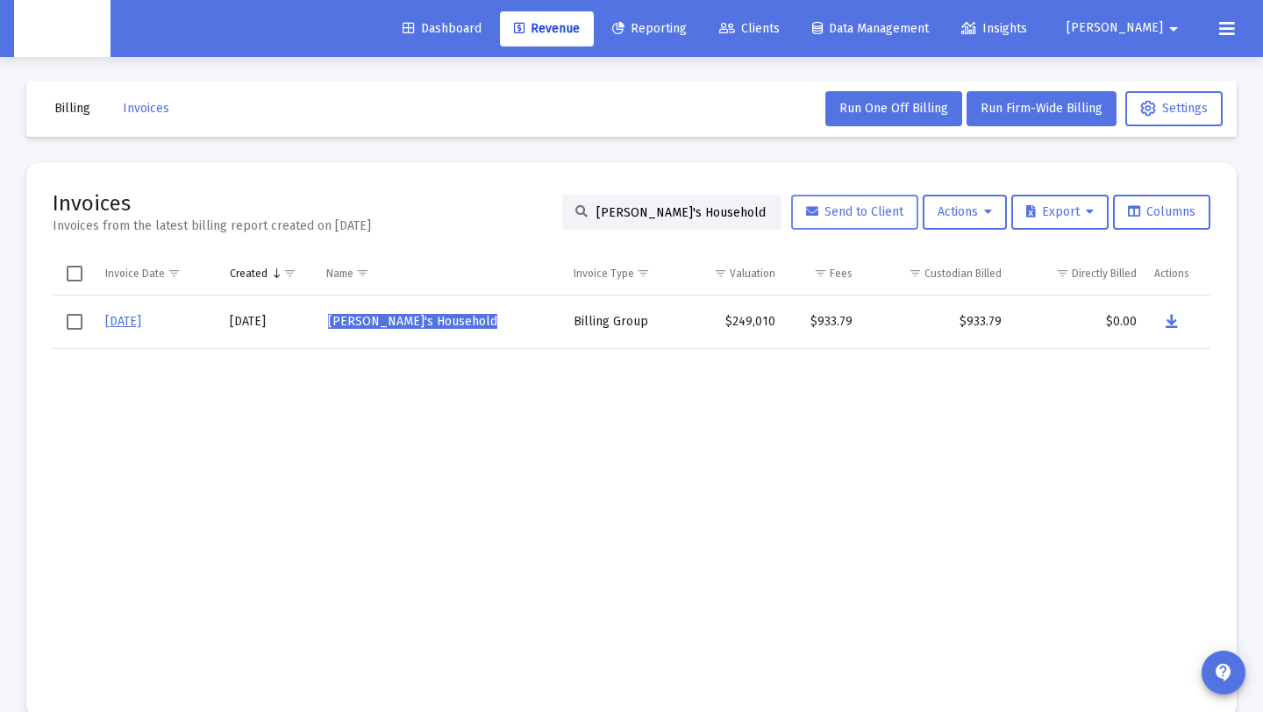
click at [861, 217] on div "[PERSON_NAME]'s Household Send to Client Actions Export Columns" at bounding box center [886, 212] width 648 height 35
paste input "[PERSON_NAME]"
click at [1162, 324] on button "Data grid" at bounding box center [1169, 321] width 35 height 35
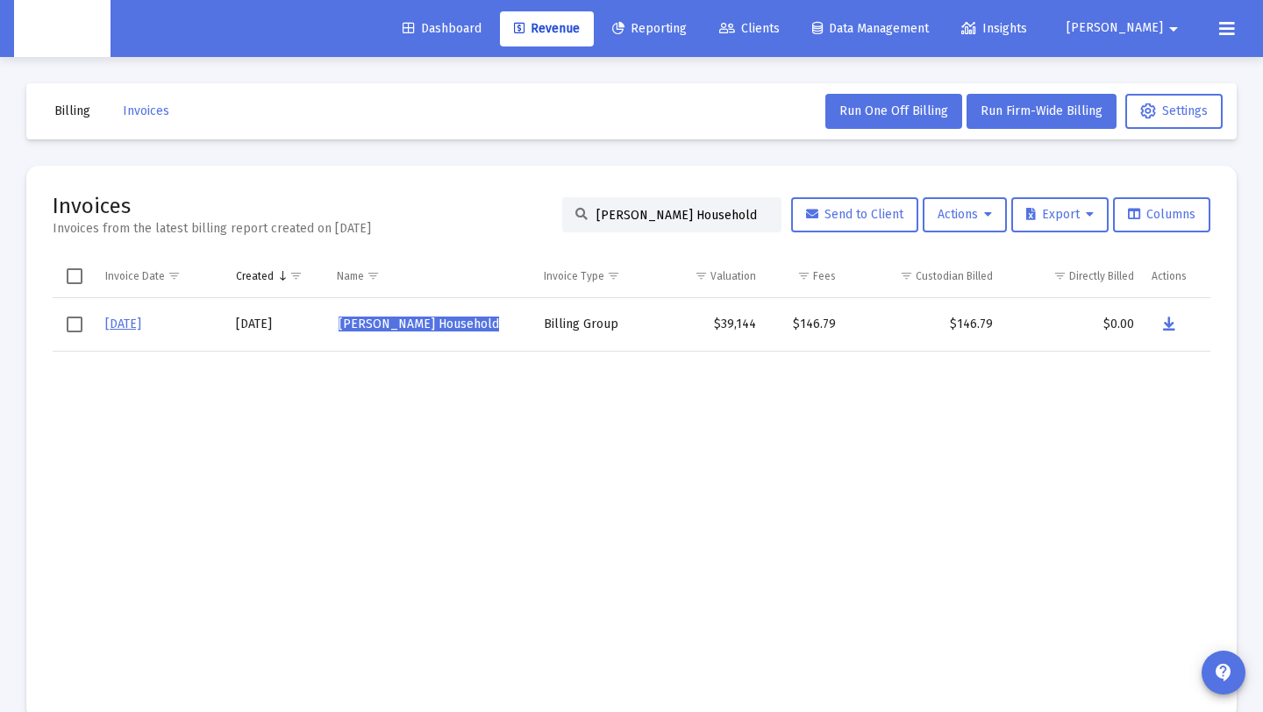
drag, startPoint x: 743, startPoint y: 220, endPoint x: 461, endPoint y: 200, distance: 282.3
click at [461, 200] on div "Invoices Invoices from the latest billing report created on [DATE] [PERSON_NAME…" at bounding box center [632, 215] width 1158 height 46
paste input "[GEOGRAPHIC_DATA]"
click at [1160, 328] on icon "Data grid" at bounding box center [1165, 324] width 12 height 21
paste input "[PERSON_NAME]"
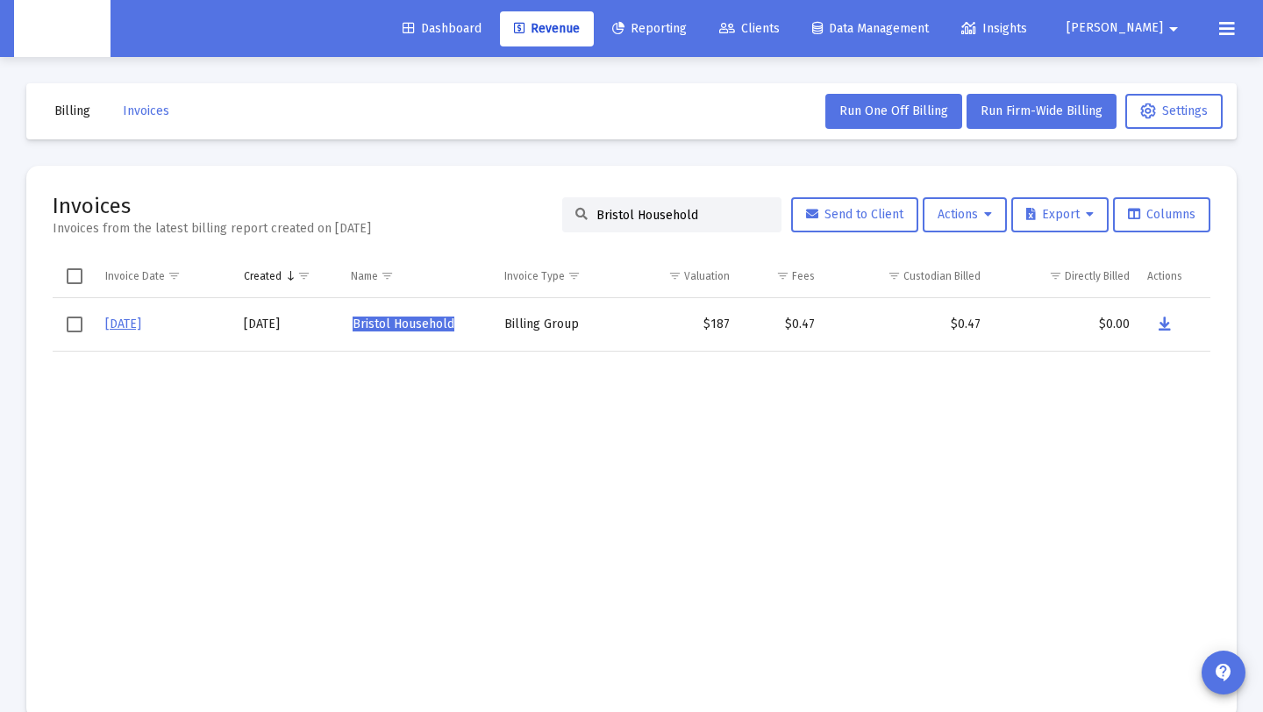
drag, startPoint x: 736, startPoint y: 216, endPoint x: 389, endPoint y: 200, distance: 347.8
click at [389, 200] on div "Invoices Invoices from the latest billing report created on [DATE] Bristol Hous…" at bounding box center [632, 215] width 1158 height 46
click at [1169, 317] on icon "Data grid" at bounding box center [1169, 324] width 12 height 21
click at [741, 216] on input "[PERSON_NAME] Household" at bounding box center [683, 215] width 172 height 15
drag, startPoint x: 741, startPoint y: 216, endPoint x: 441, endPoint y: 200, distance: 300.4
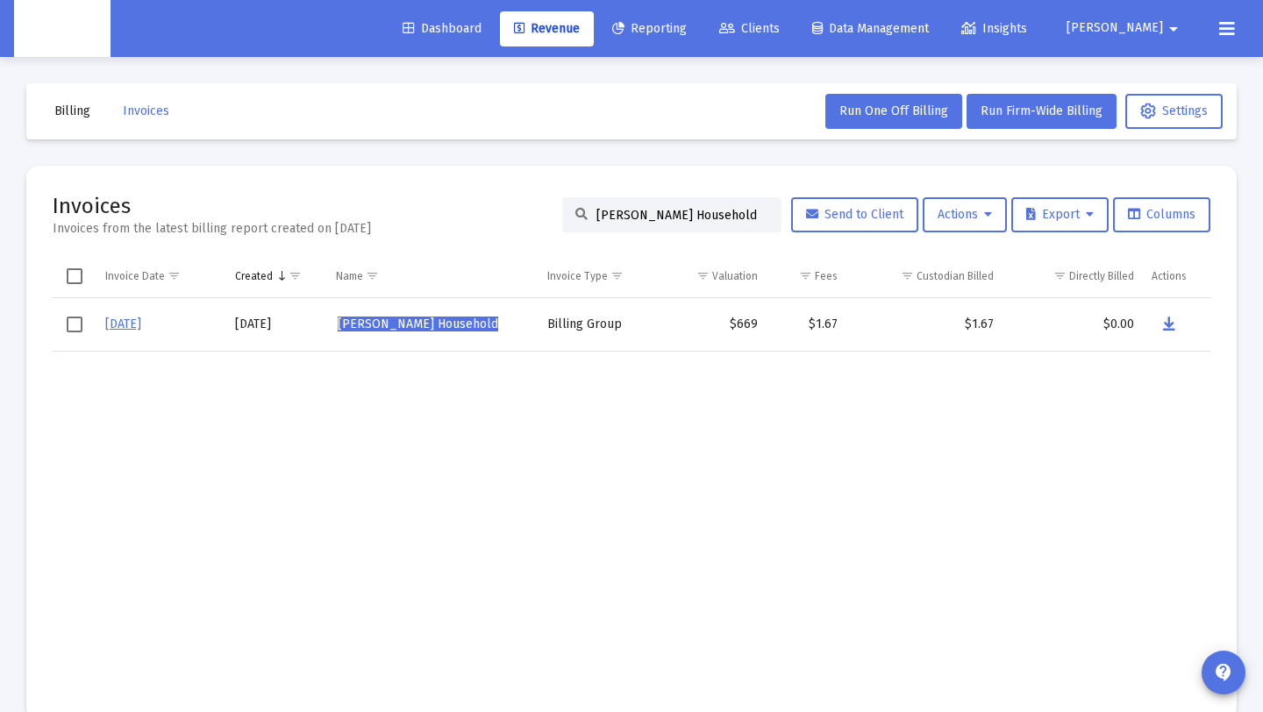
click at [441, 200] on div "Invoices Invoices from the latest billing report created on [DATE] [PERSON_NAME…" at bounding box center [632, 215] width 1158 height 46
paste input "[PERSON_NAME]"
type input "[PERSON_NAME] Household"
click at [1174, 319] on icon "Data grid" at bounding box center [1168, 324] width 12 height 21
